Goal: Information Seeking & Learning: Learn about a topic

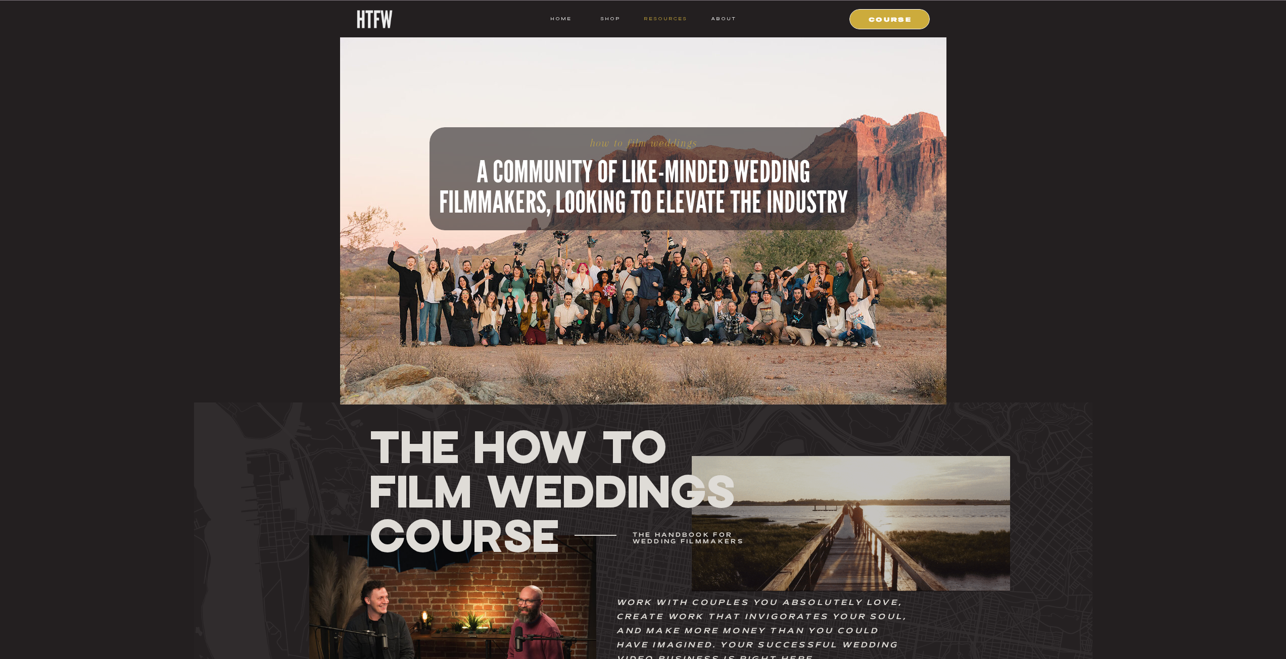
click at [671, 18] on nav "resources" at bounding box center [663, 18] width 47 height 9
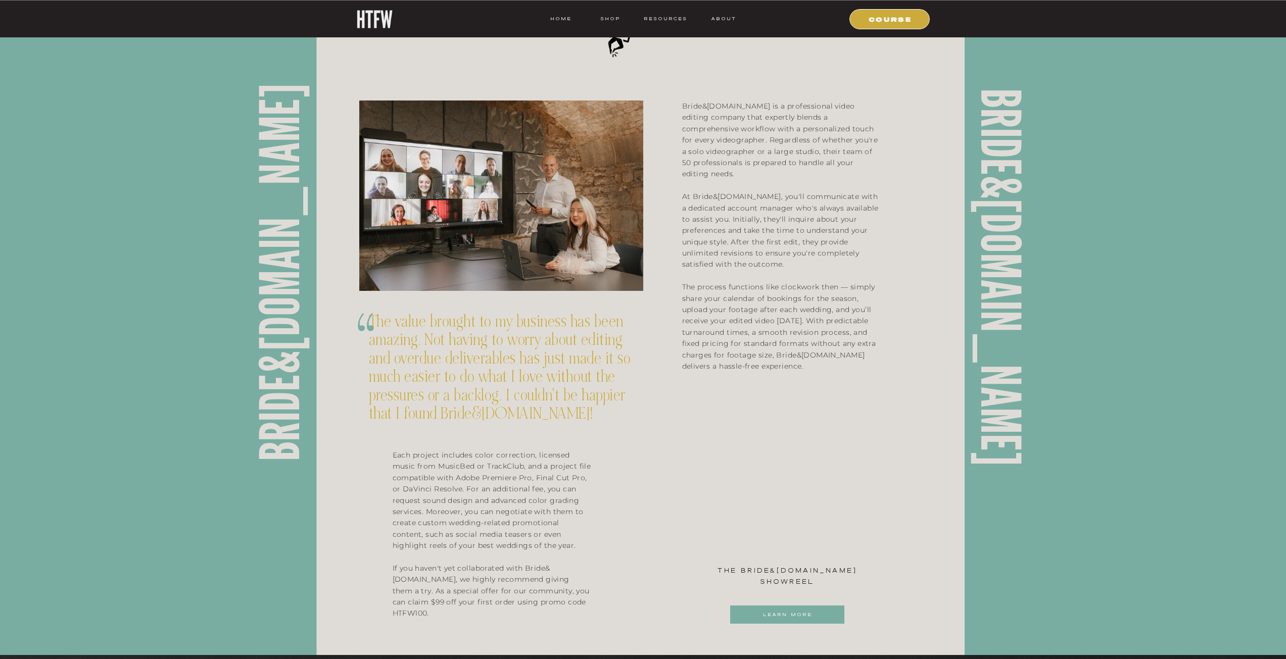
scroll to position [707, 0]
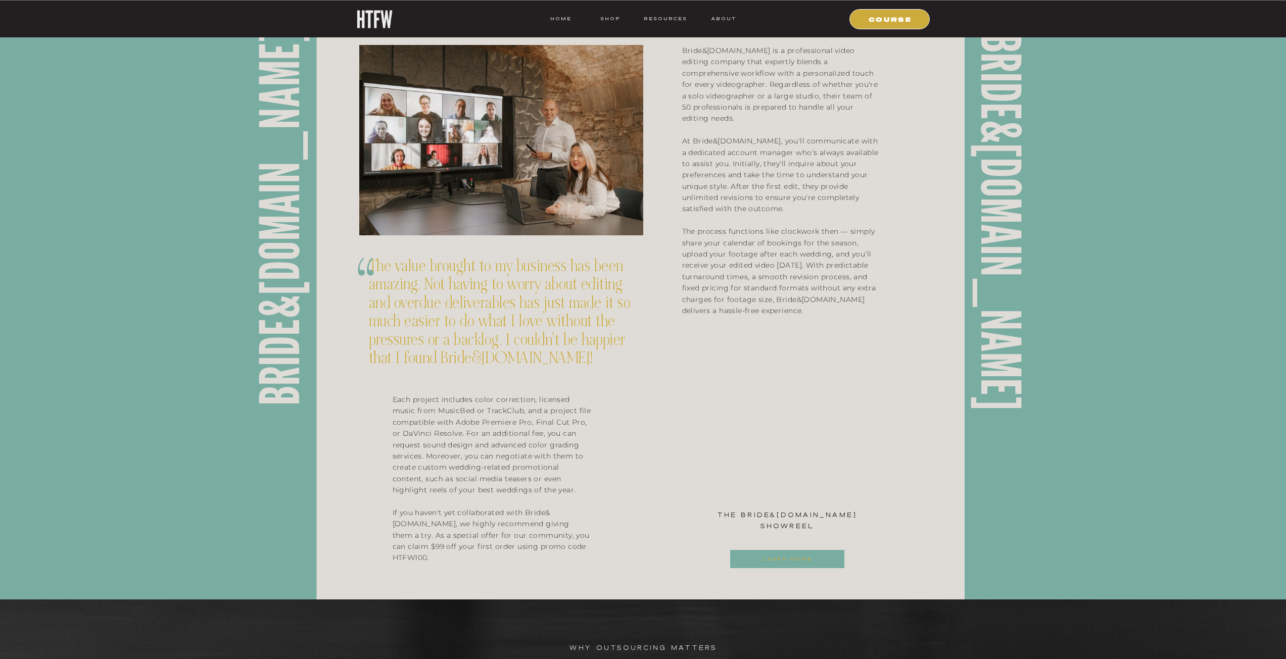
click at [774, 563] on nav "learn more" at bounding box center [787, 559] width 113 height 9
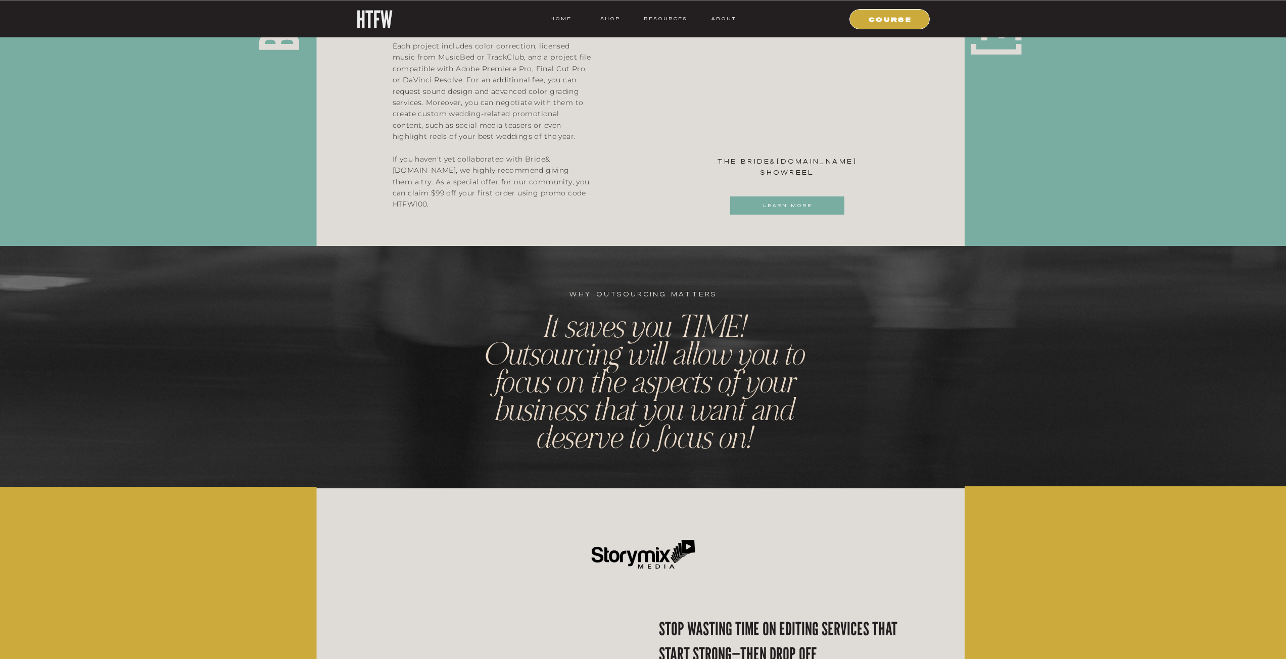
scroll to position [1364, 0]
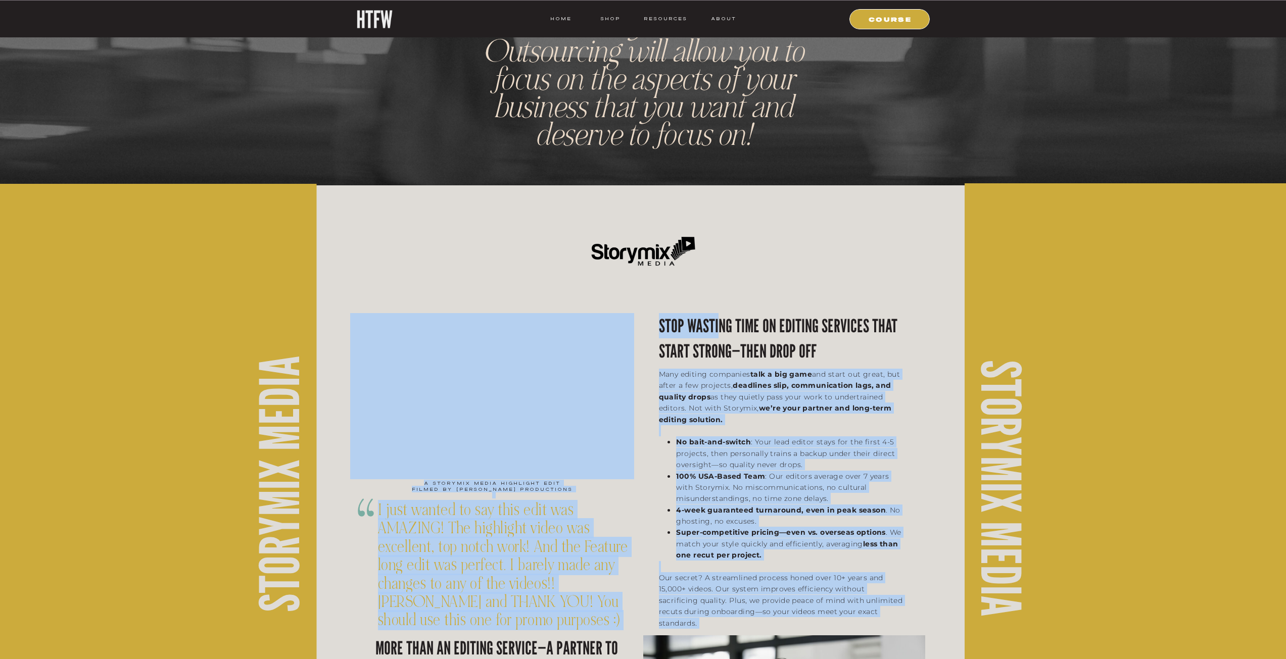
drag, startPoint x: 717, startPoint y: 319, endPoint x: 846, endPoint y: 346, distance: 131.6
click at [846, 346] on div "resources ABOUT shop HOME COURSE outsourcing our favorite services Finding comp…" at bounding box center [643, 8] width 1286 height 2745
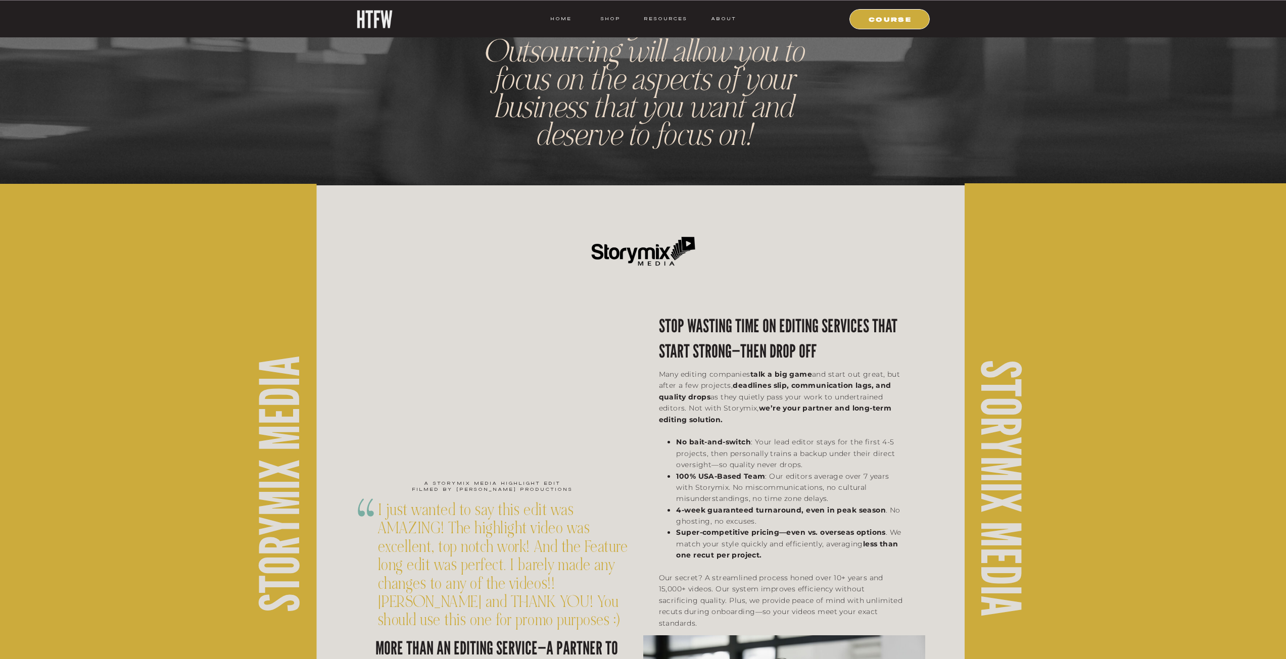
click at [866, 348] on div "resources ABOUT shop HOME COURSE outsourcing our favorite services Finding comp…" at bounding box center [643, 8] width 1286 height 2745
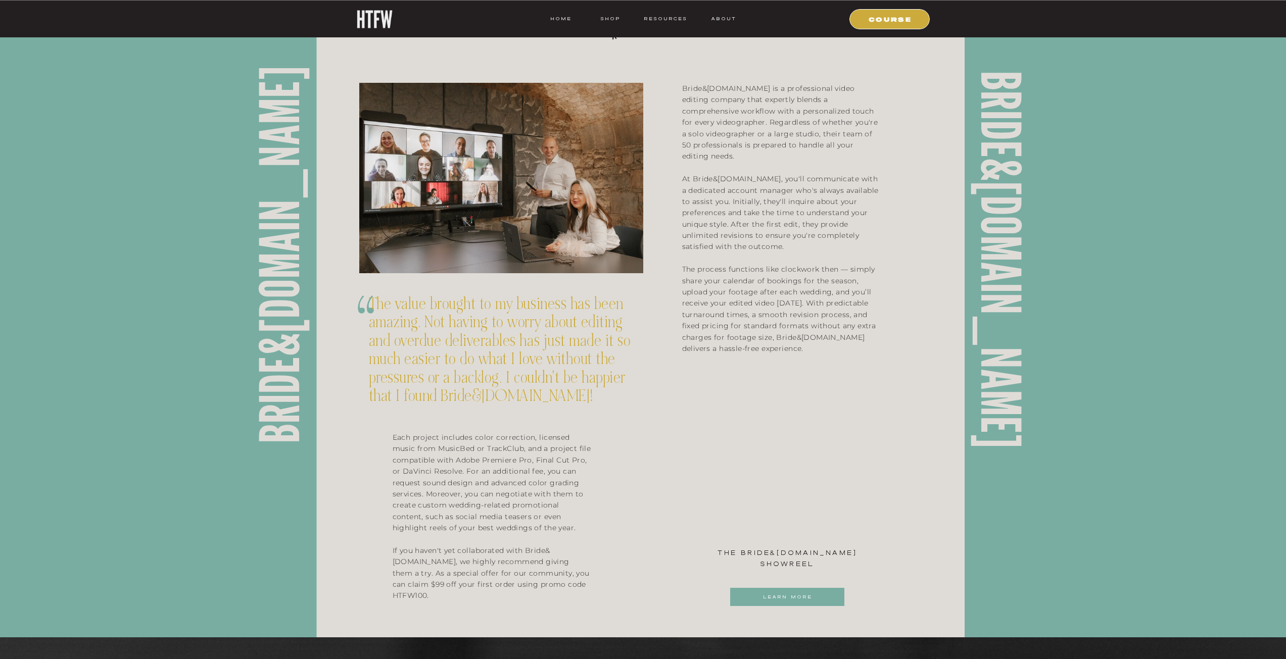
scroll to position [671, 0]
